Goal: Transaction & Acquisition: Book appointment/travel/reservation

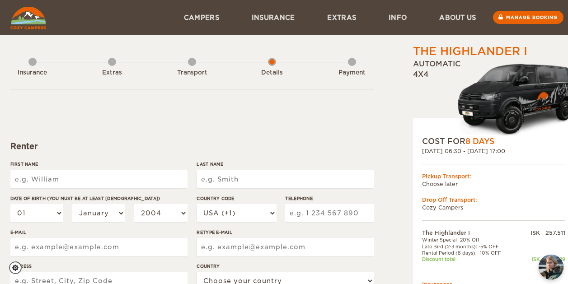
click at [104, 177] on input "First Name" at bounding box center [98, 179] width 177 height 18
type input "[PERSON_NAME]"
type input "9206986820"
type input "[EMAIL_ADDRESS][DOMAIN_NAME]"
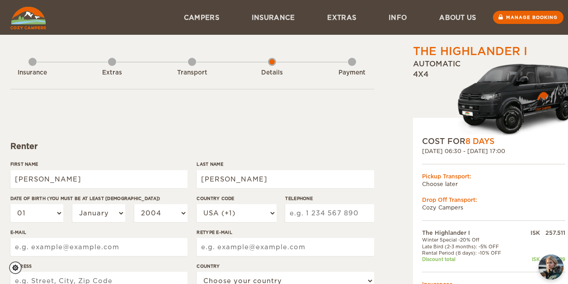
type input "[EMAIL_ADDRESS][DOMAIN_NAME]"
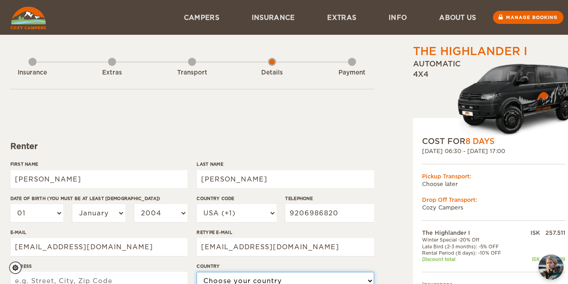
select select "222"
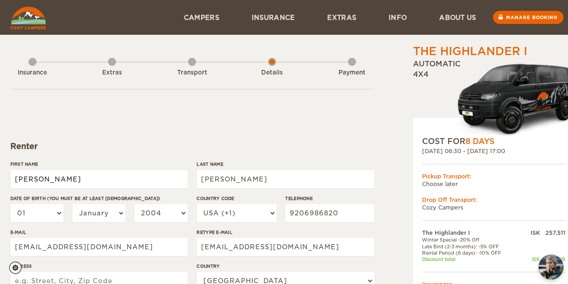
type input "[PERSON_NAME]"
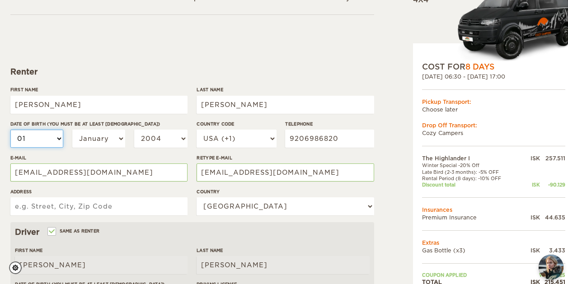
click at [45, 143] on select "01 02 03 04 05 06 07 08 09 10 11 12 13 14 15 16 17 18 19 20 21 22 23 24 25 26 2…" at bounding box center [36, 139] width 53 height 18
select select "21"
click at [10, 130] on select "01 02 03 04 05 06 07 08 09 10 11 12 13 14 15 16 17 18 19 20 21 22 23 24 25 26 2…" at bounding box center [36, 139] width 53 height 18
select select "21"
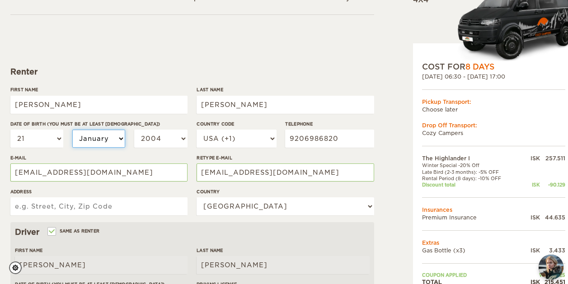
click at [96, 133] on select "January February March April May June July August September October November De…" at bounding box center [98, 139] width 53 height 18
select select "11"
click at [72, 130] on select "January February March April May June July August September October November De…" at bounding box center [98, 139] width 53 height 18
select select "11"
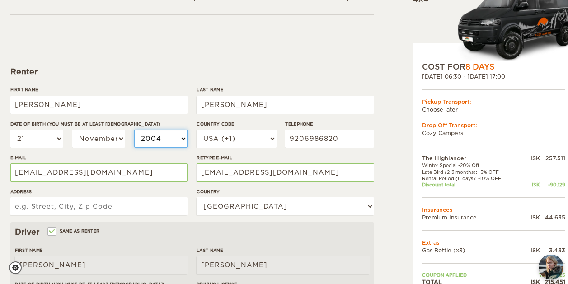
click at [141, 144] on select "2004 2003 2002 2001 2000 1999 1998 1997 1996 1995 1994 1993 1992 1991 1990 1989…" at bounding box center [160, 139] width 53 height 18
select select "1994"
click at [134, 130] on select "2004 2003 2002 2001 2000 1999 1998 1997 1996 1995 1994 1993 1992 1991 1990 1989…" at bounding box center [160, 139] width 53 height 18
select select "1994"
click at [25, 205] on input "Address" at bounding box center [98, 206] width 177 height 18
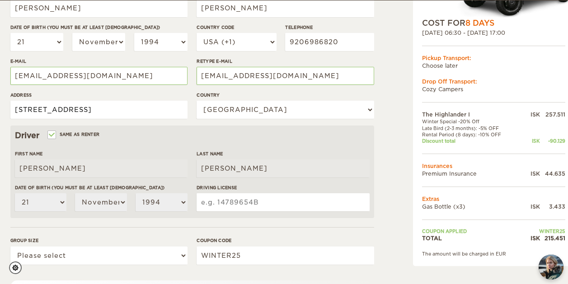
scroll to position [172, 0]
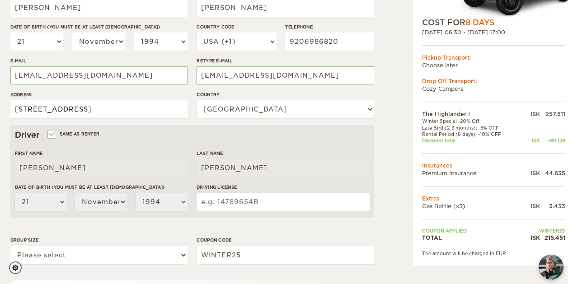
type input "[STREET_ADDRESS]"
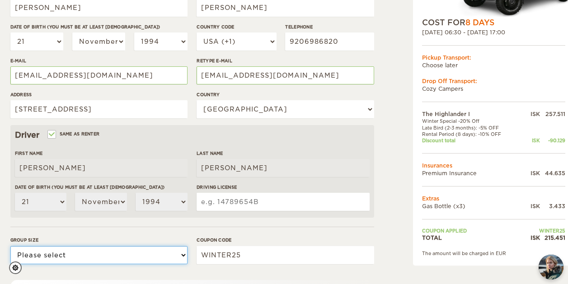
click at [160, 255] on select "Please select 1 2" at bounding box center [98, 255] width 177 height 18
select select "2"
click at [10, 246] on select "Please select 1 2" at bounding box center [98, 255] width 177 height 18
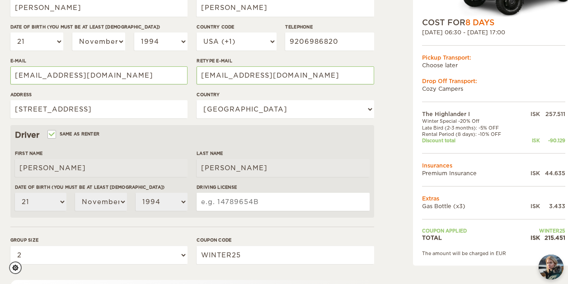
click at [213, 202] on input "Driving License" at bounding box center [283, 202] width 173 height 18
click at [213, 202] on input "H100" at bounding box center [283, 202] width 173 height 18
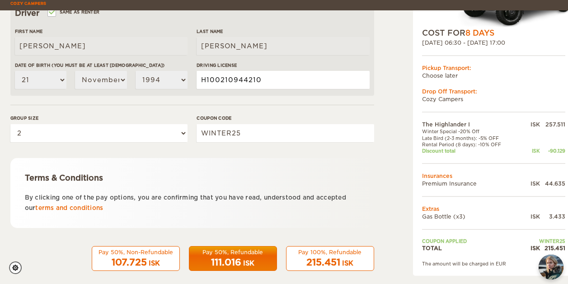
scroll to position [304, 0]
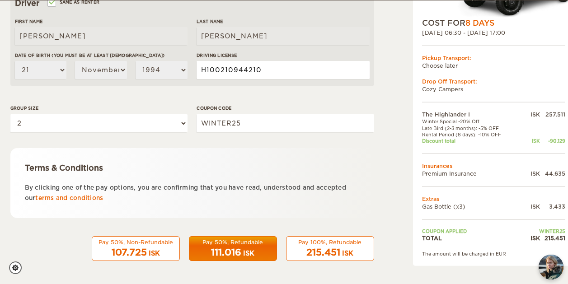
type input "H100210944210"
click at [68, 200] on link "terms and conditions" at bounding box center [69, 198] width 68 height 7
click at [226, 248] on span "111.016" at bounding box center [226, 252] width 30 height 11
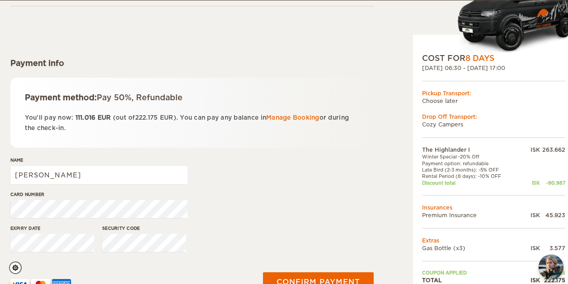
scroll to position [84, 0]
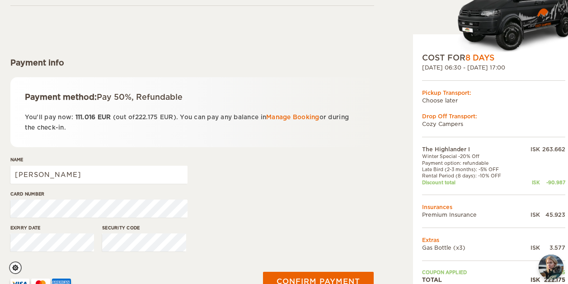
click at [86, 218] on div "Card number" at bounding box center [98, 208] width 177 height 34
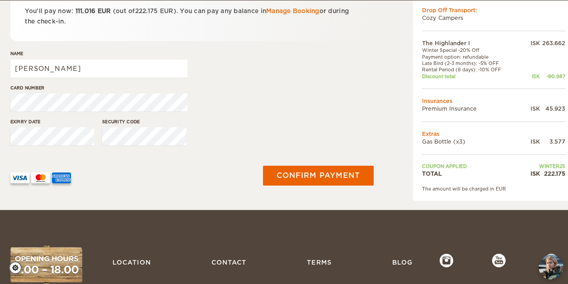
scroll to position [190, 0]
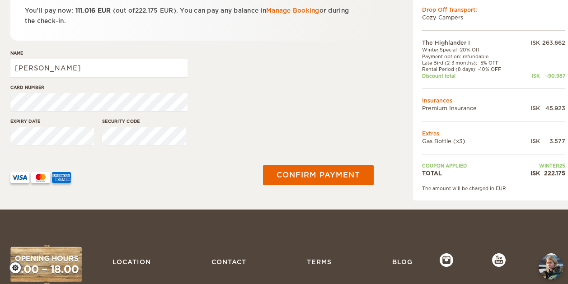
click at [70, 81] on div "Name Evan" at bounding box center [98, 67] width 177 height 34
click at [60, 72] on input "[PERSON_NAME]" at bounding box center [98, 68] width 177 height 18
type input "Evan Hovey"
click at [296, 65] on div "Name Evan Hovey" at bounding box center [192, 67] width 364 height 34
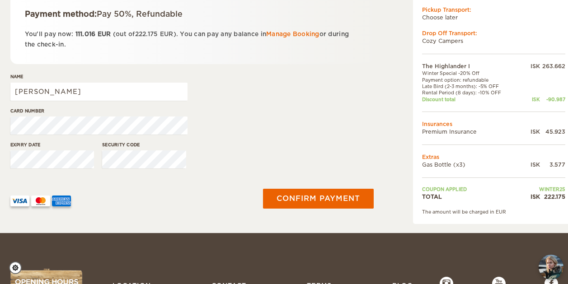
scroll to position [167, 0]
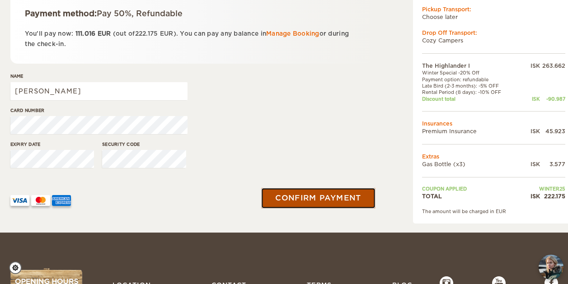
click at [328, 195] on button "Confirm payment" at bounding box center [319, 198] width 114 height 20
